Goal: Navigation & Orientation: Find specific page/section

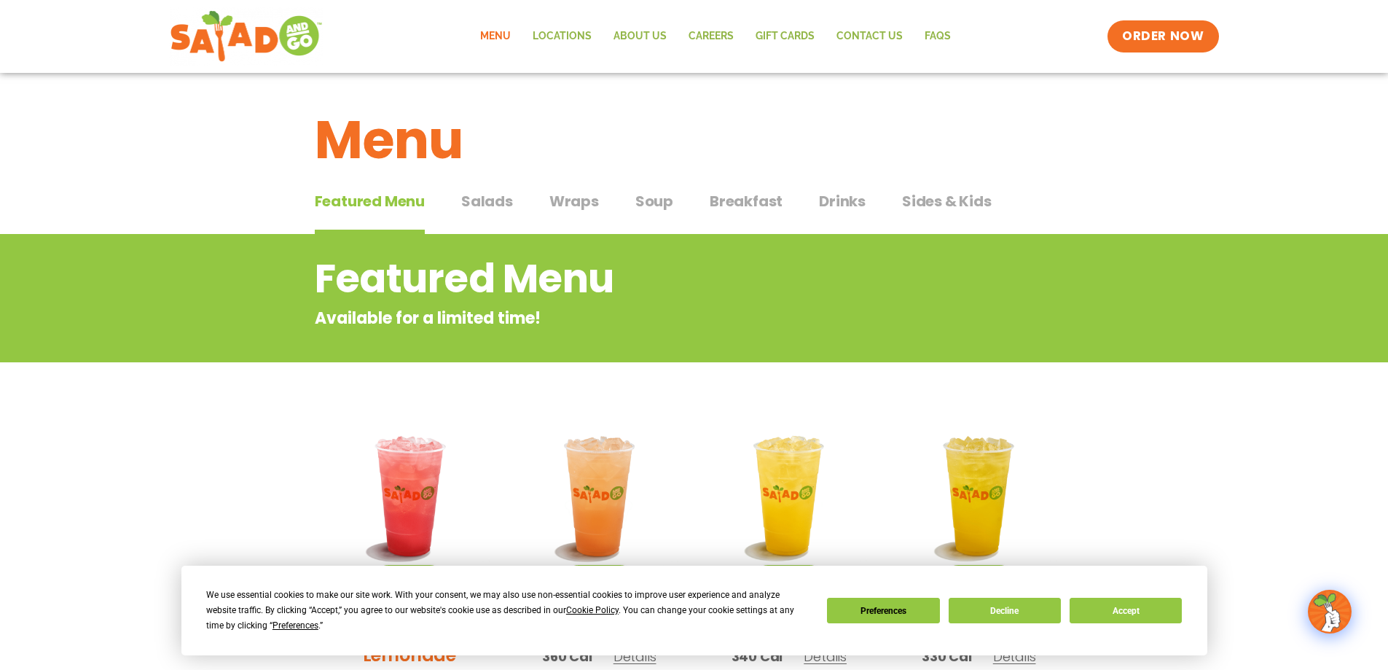
click at [490, 204] on span "Salads" at bounding box center [487, 201] width 52 height 22
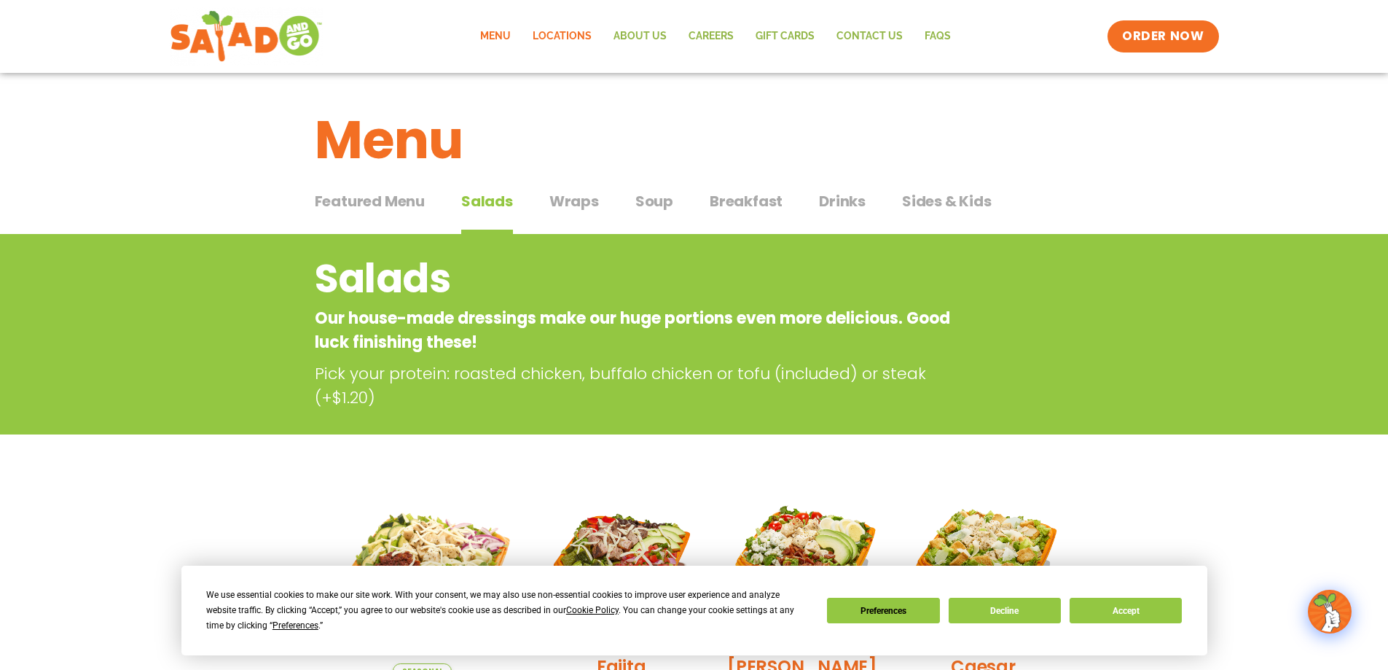
click at [570, 34] on link "Locations" at bounding box center [562, 37] width 81 height 34
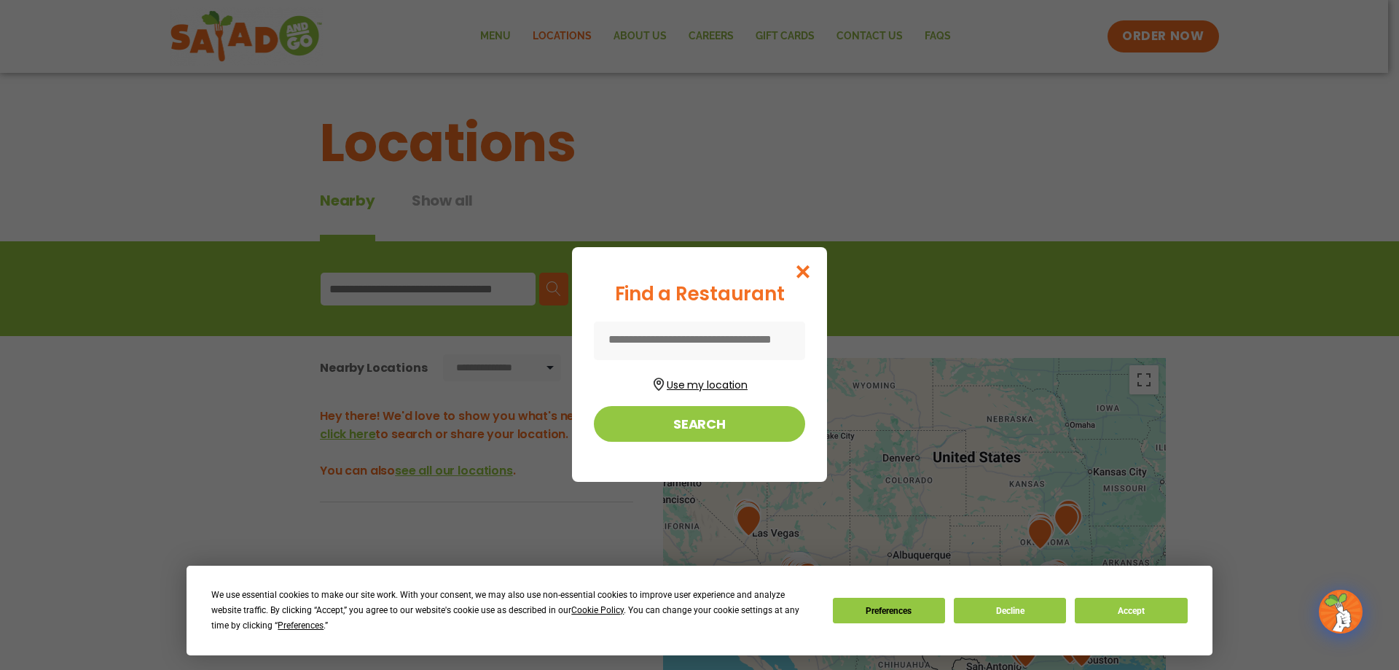
click at [678, 387] on button "Use my location" at bounding box center [699, 383] width 211 height 20
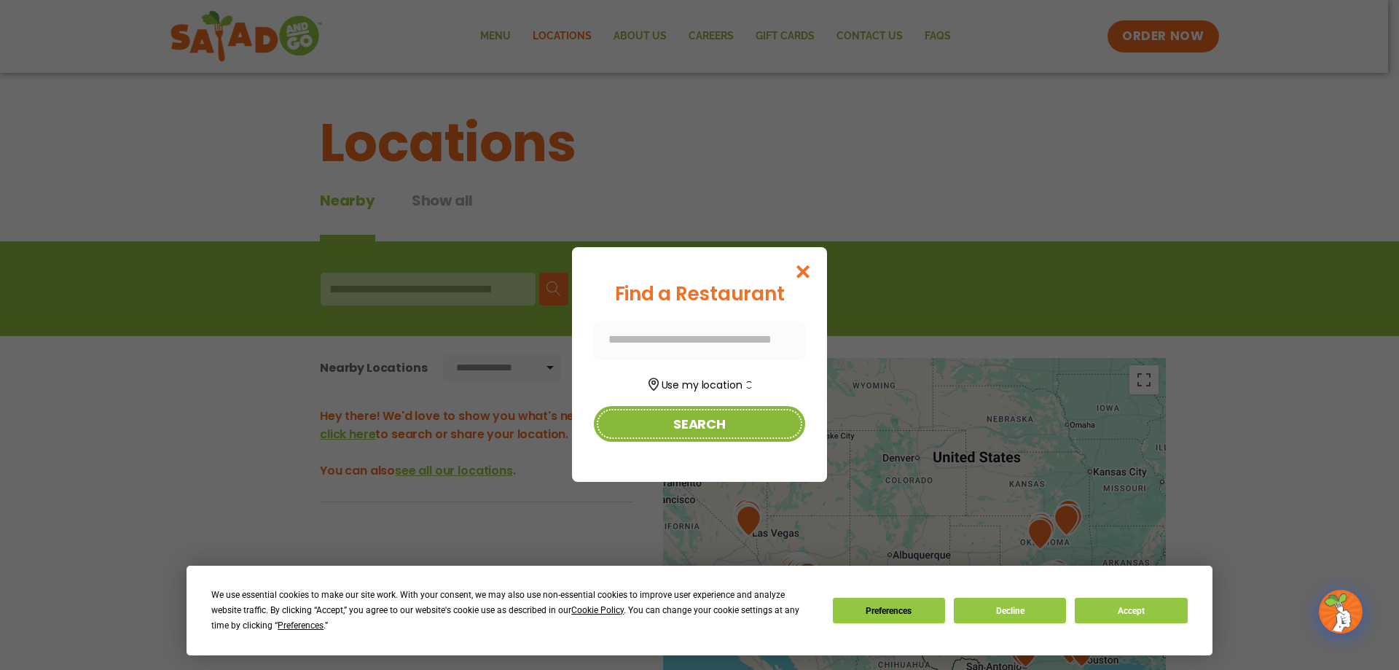
click at [737, 423] on button "Search" at bounding box center [699, 424] width 211 height 36
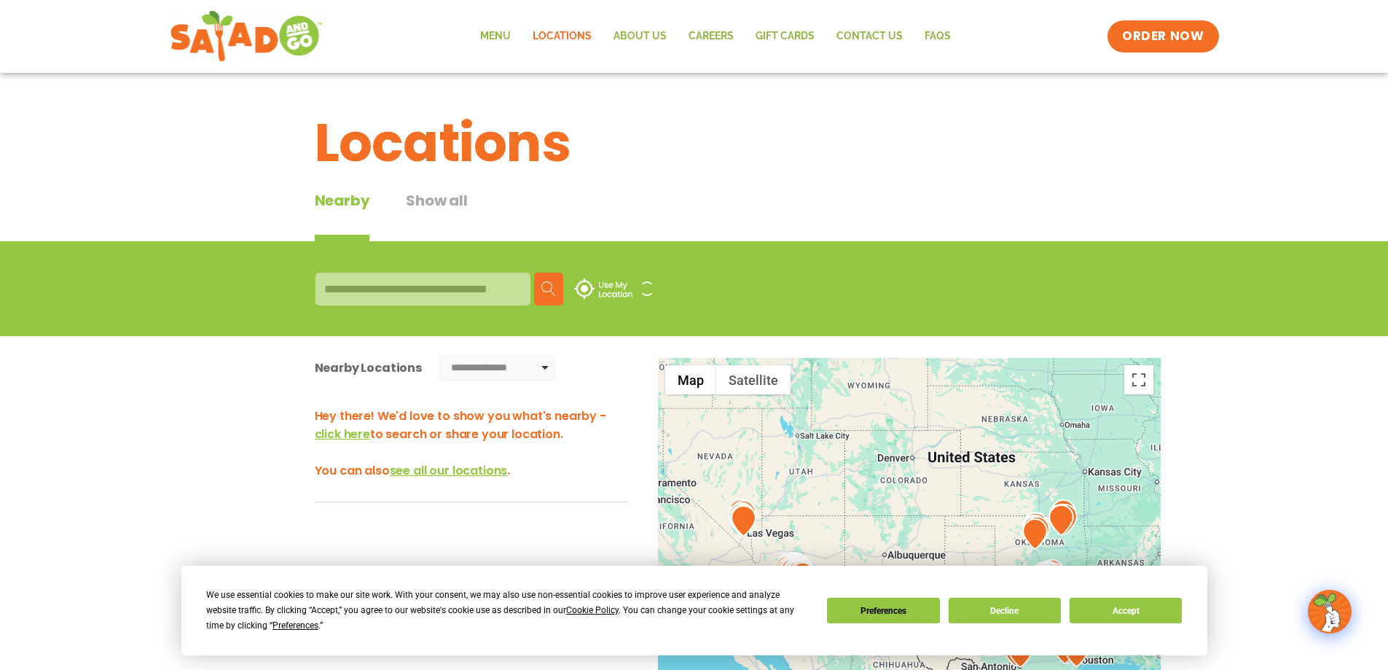
click at [370, 294] on div at bounding box center [422, 288] width 215 height 33
click at [369, 290] on div at bounding box center [422, 288] width 215 height 33
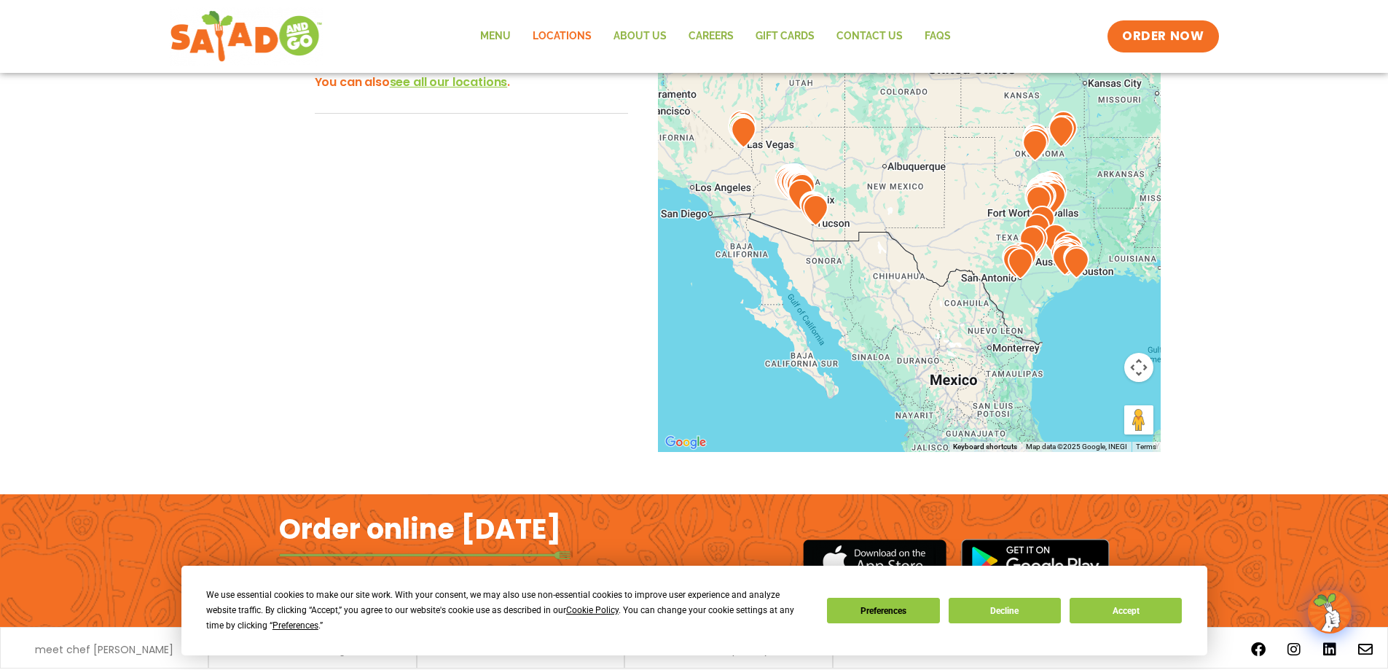
scroll to position [363, 0]
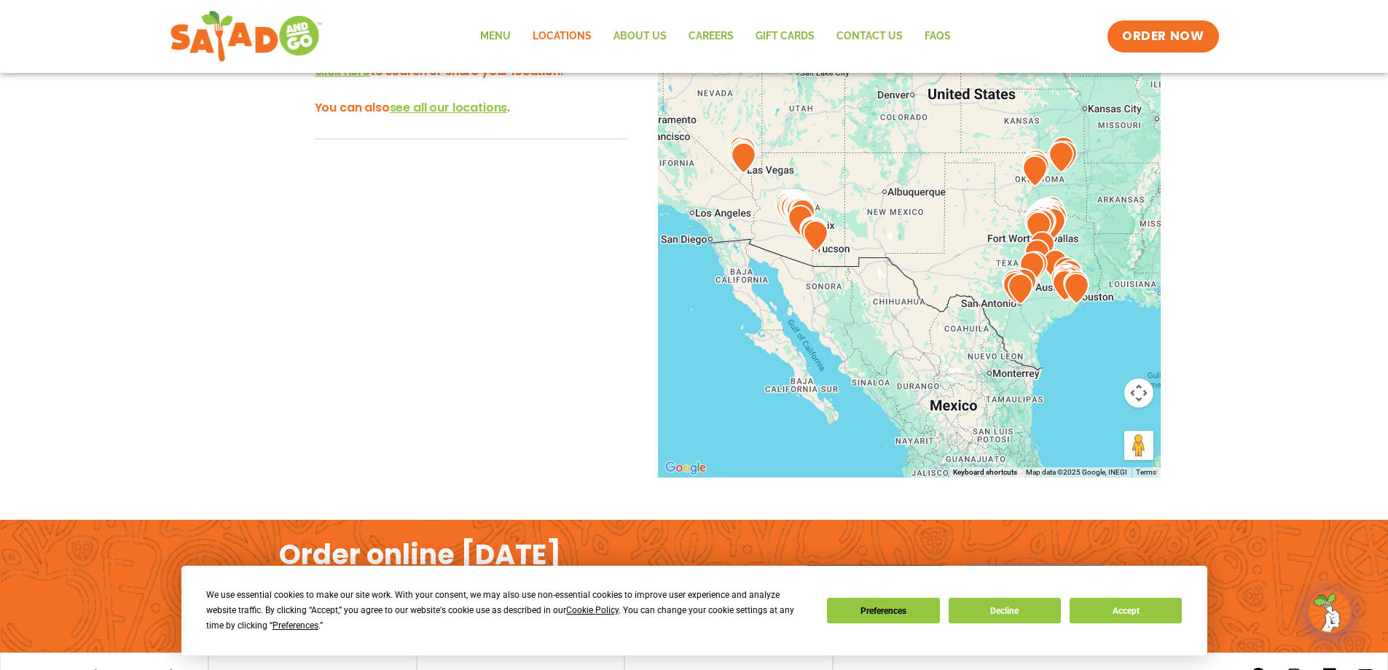
click at [1019, 299] on img at bounding box center [1020, 288] width 25 height 31
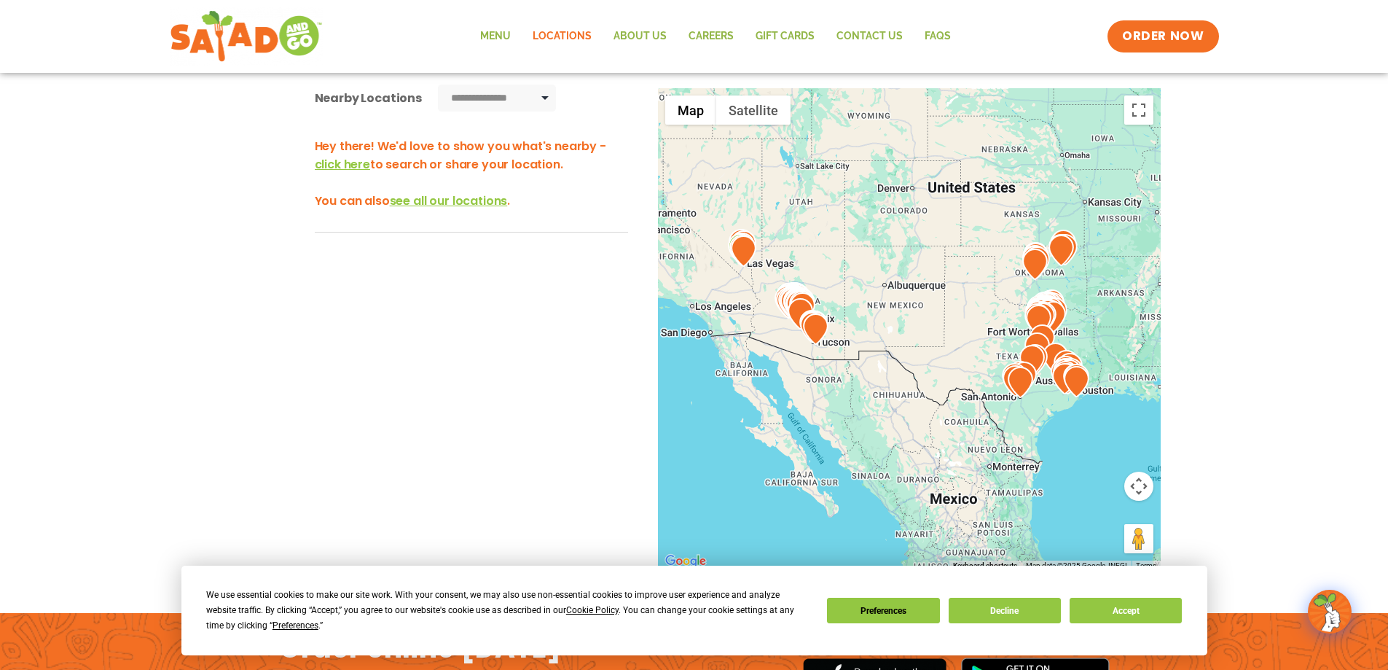
scroll to position [0, 0]
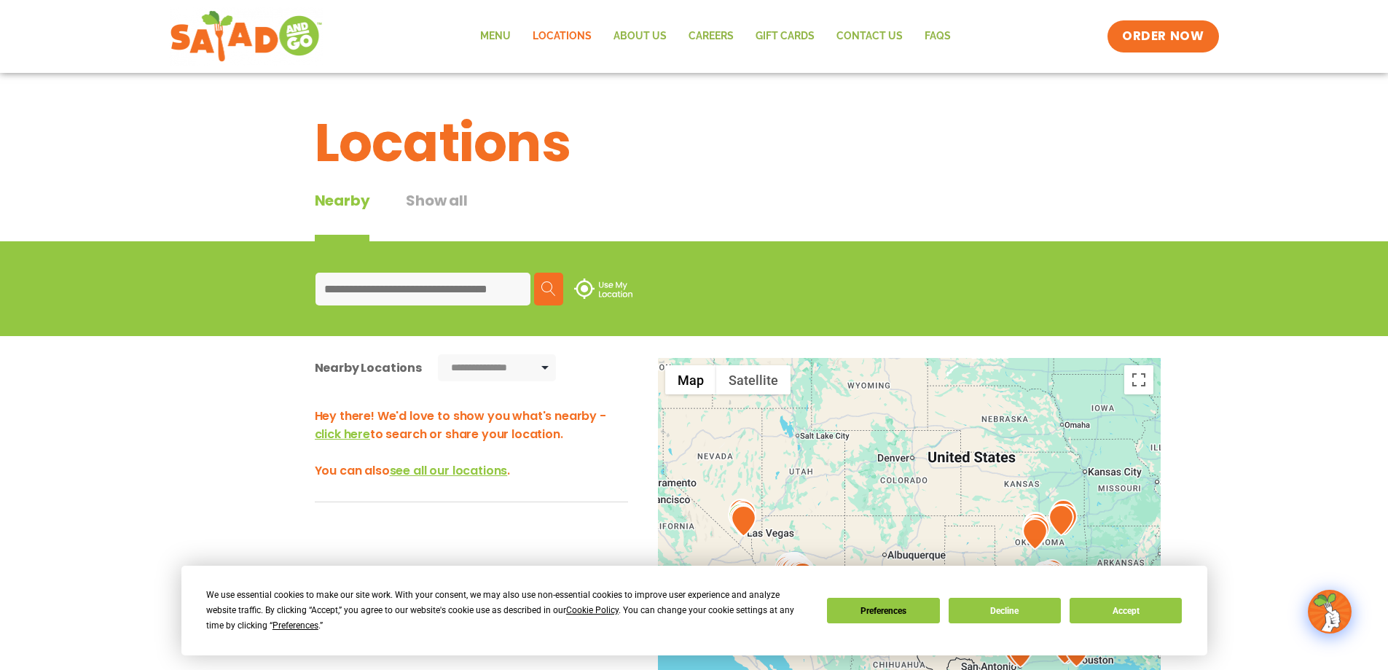
click at [382, 287] on input at bounding box center [422, 288] width 215 height 33
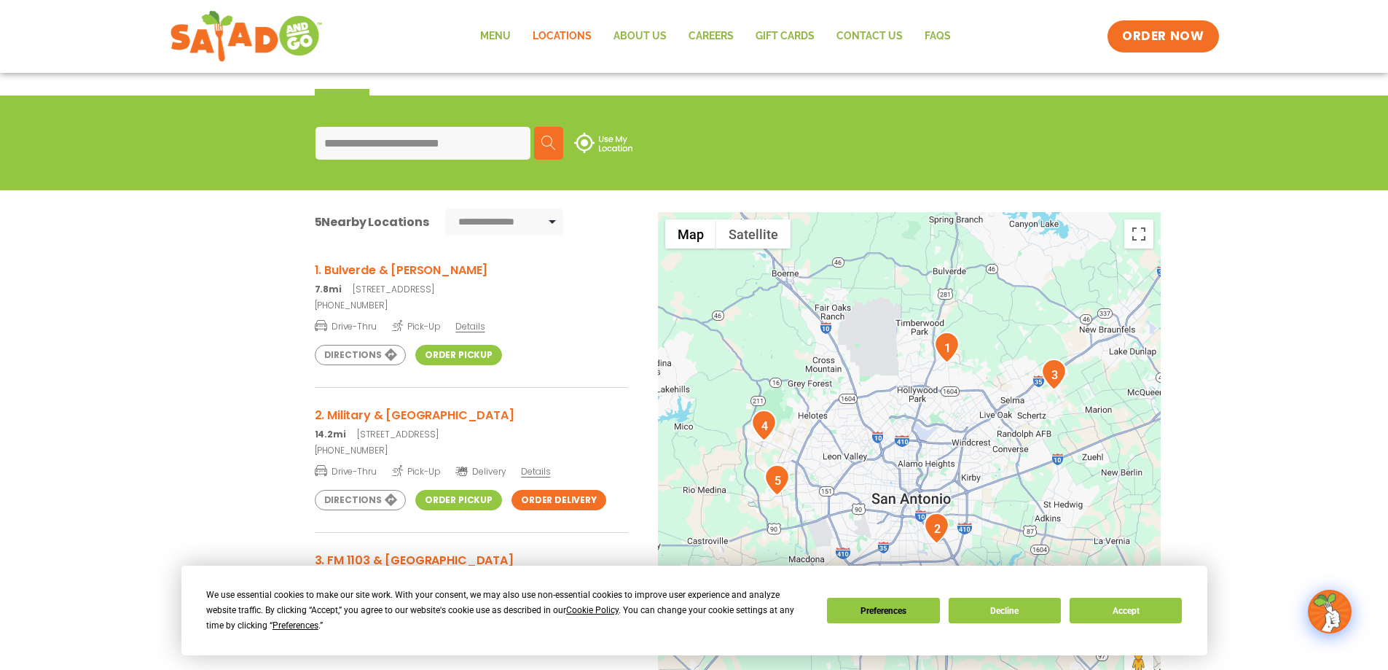
scroll to position [219, 0]
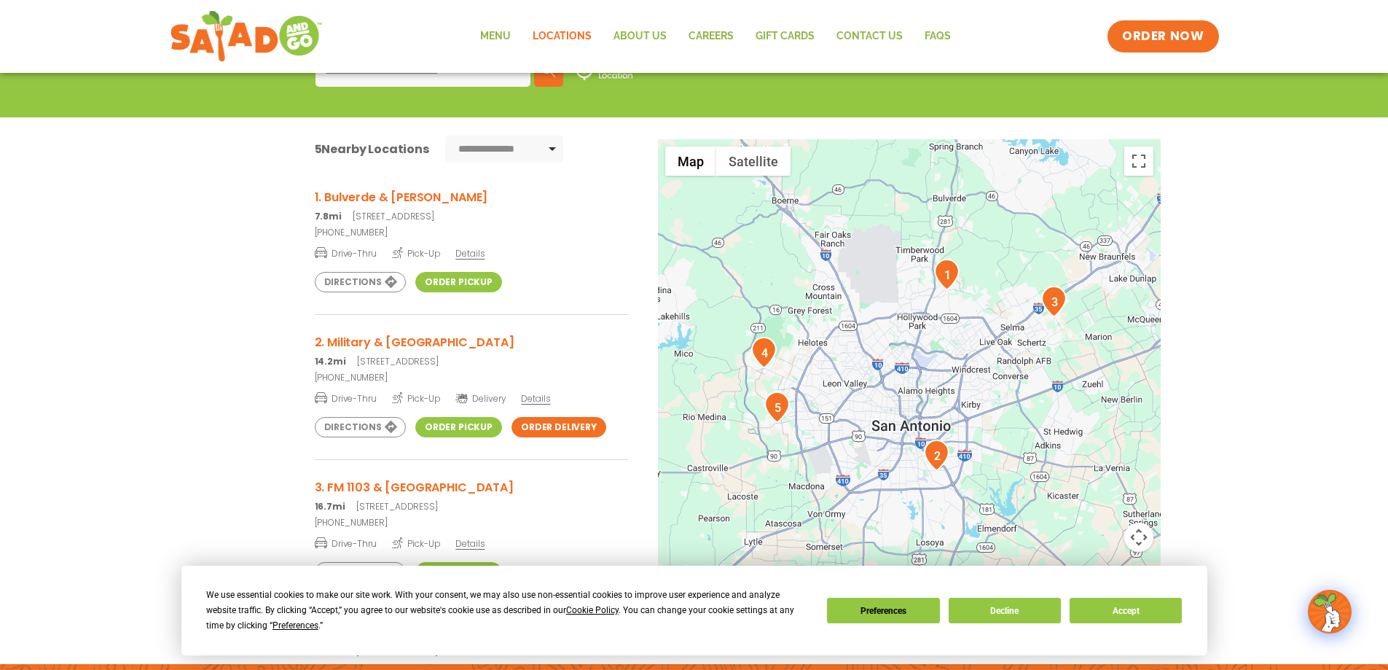
type input "**********"
click at [451, 286] on link "Order Pickup" at bounding box center [458, 282] width 87 height 20
